Goal: Register for event/course

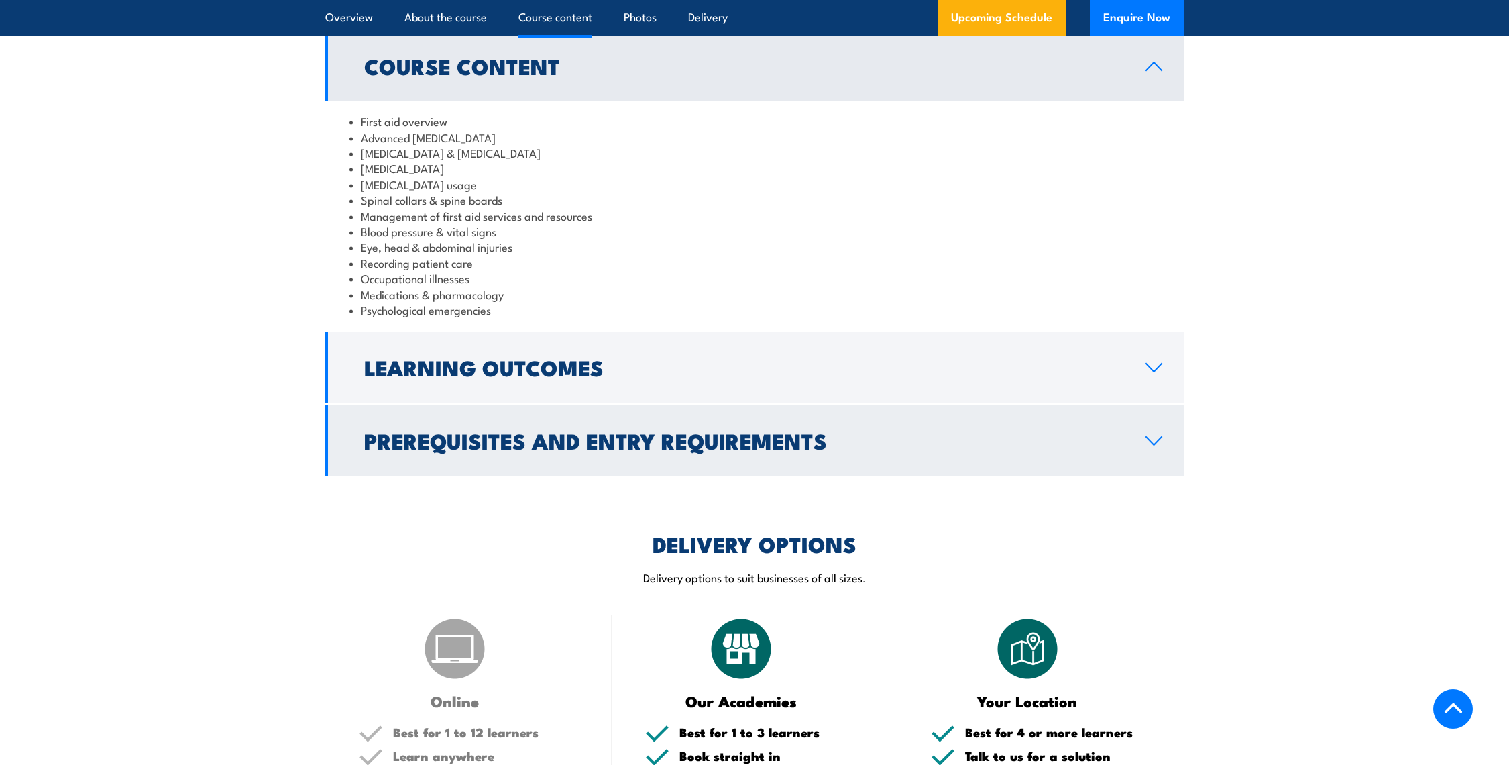
scroll to position [1416, 0]
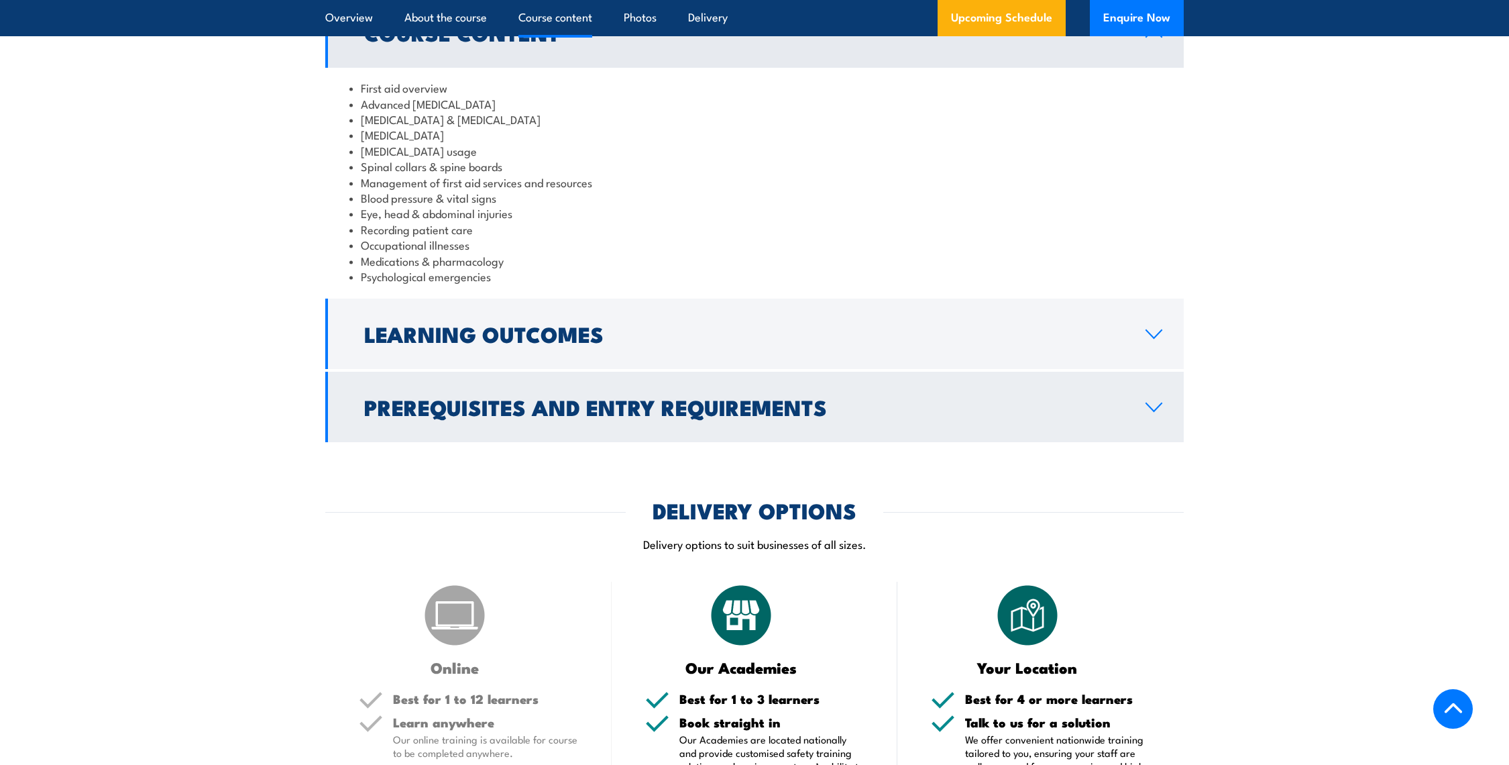
click at [661, 397] on h2 "Prerequisites and Entry Requirements" at bounding box center [744, 406] width 760 height 19
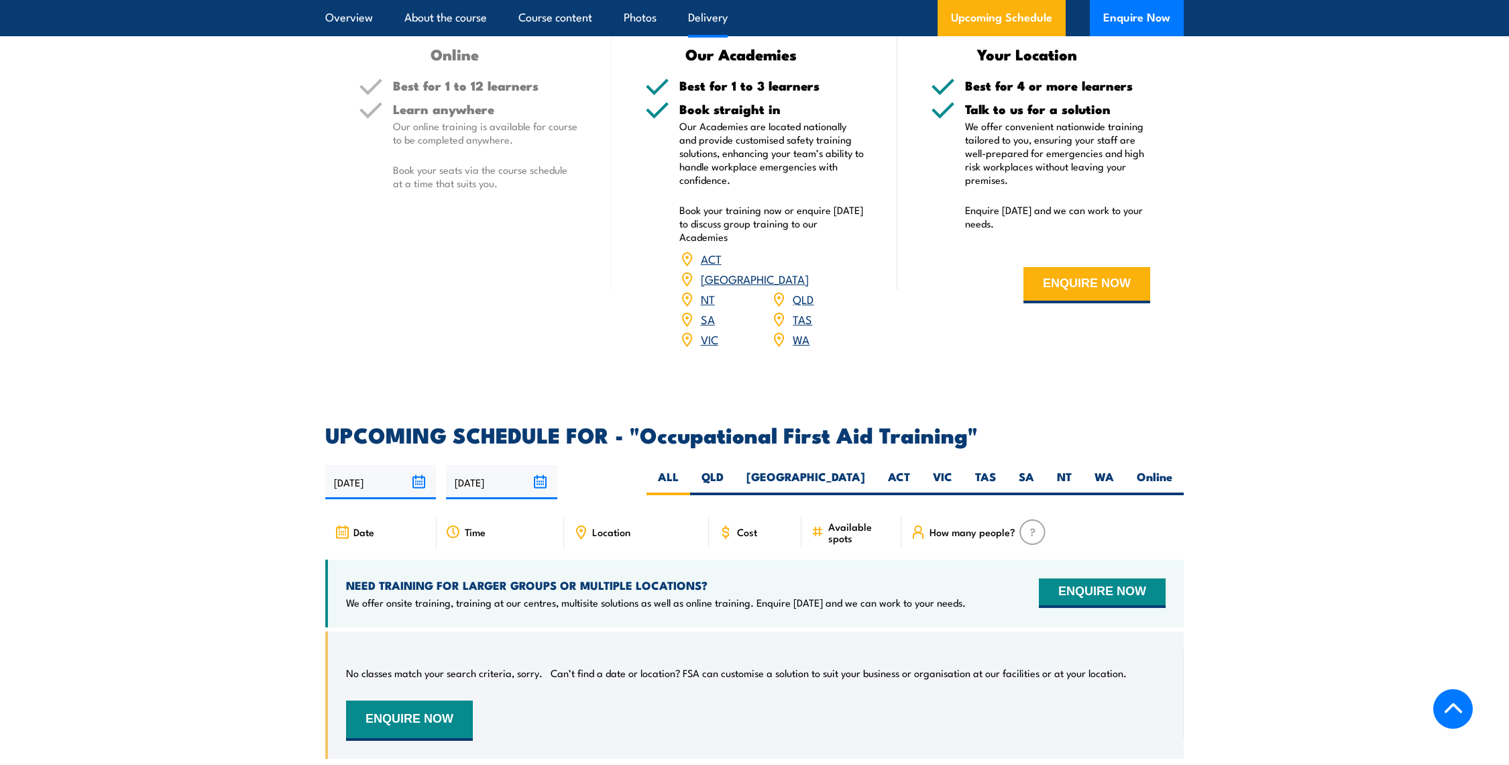
scroll to position [2012, 0]
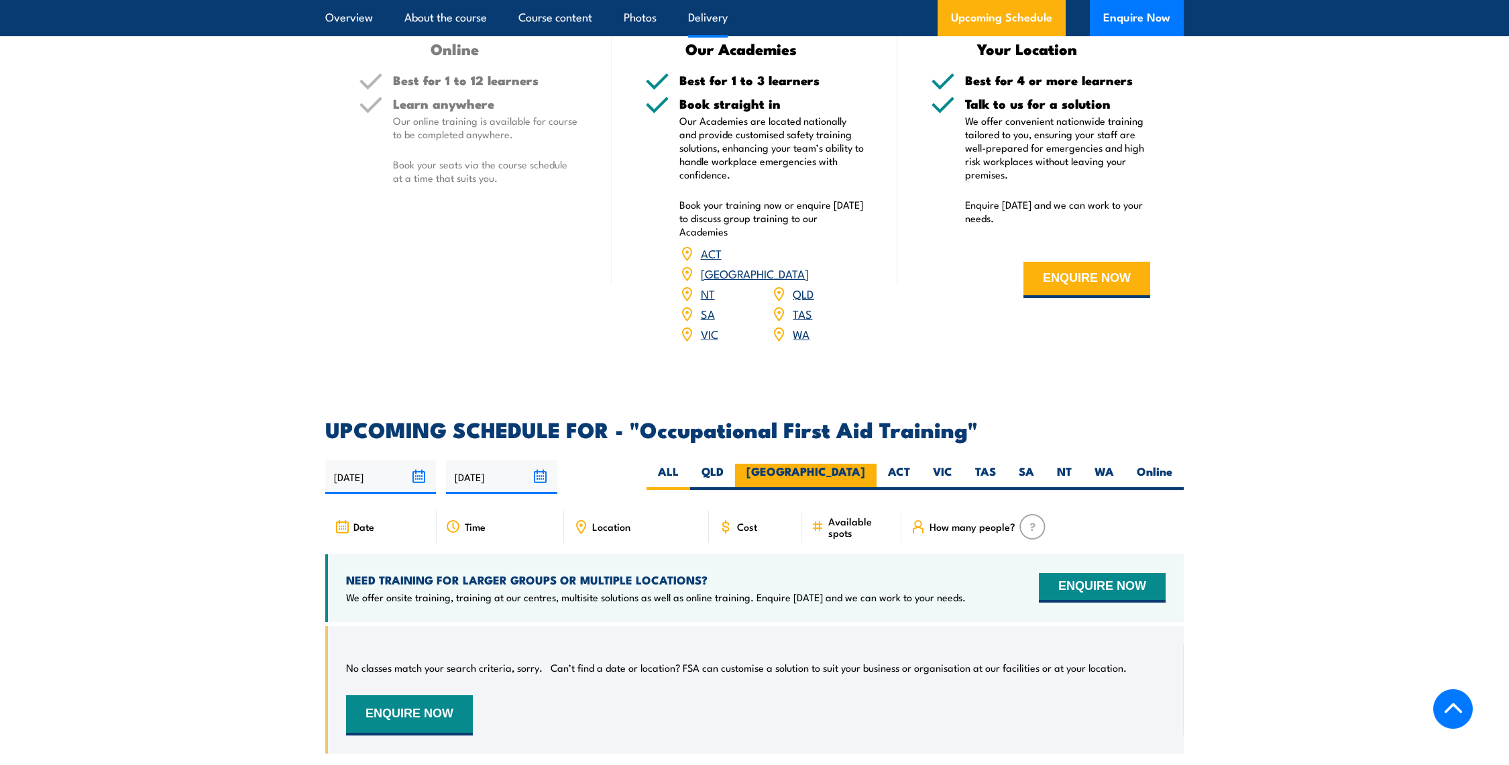
click at [866, 463] on label "[GEOGRAPHIC_DATA]" at bounding box center [806, 476] width 142 height 26
click at [866, 463] on input "[GEOGRAPHIC_DATA]" at bounding box center [869, 467] width 9 height 9
radio input "true"
